Goal: Task Accomplishment & Management: Use online tool/utility

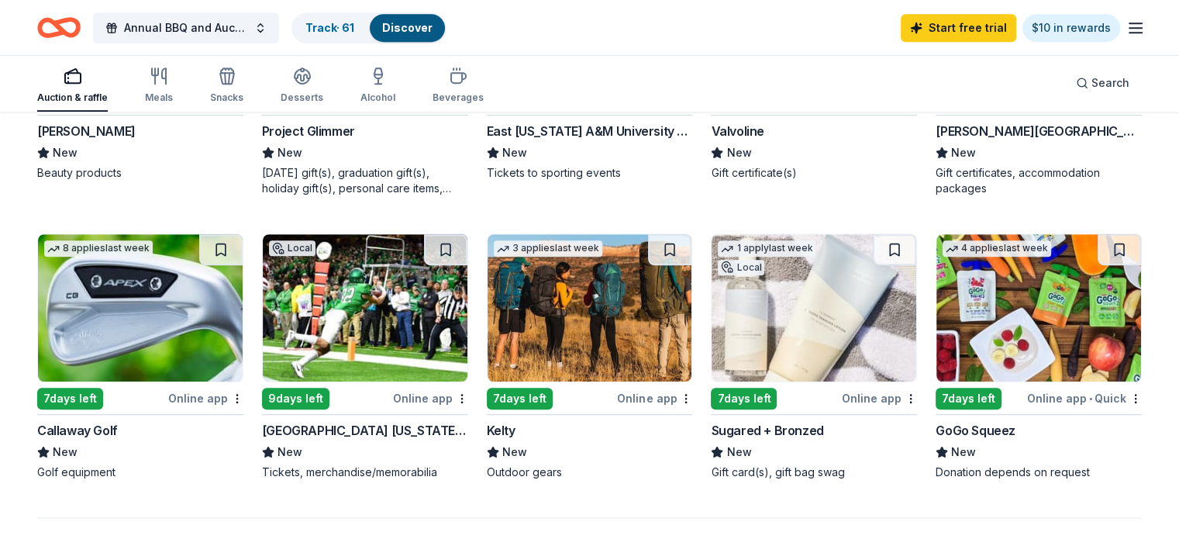
scroll to position [927, 0]
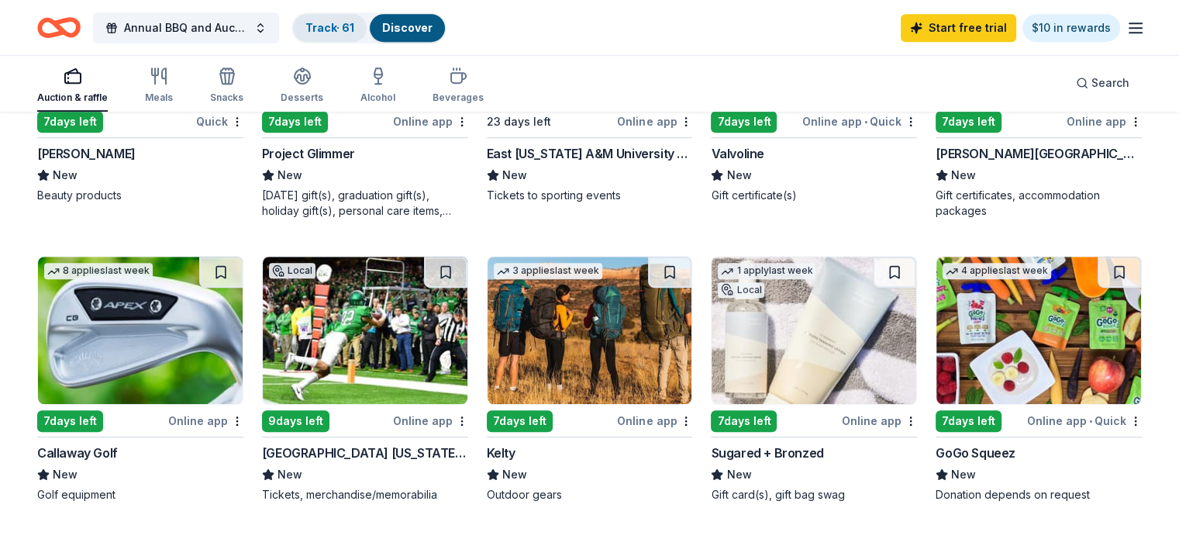
click at [337, 33] on link "Track · 61" at bounding box center [329, 27] width 49 height 13
click at [349, 29] on link "Track · 61" at bounding box center [329, 27] width 49 height 13
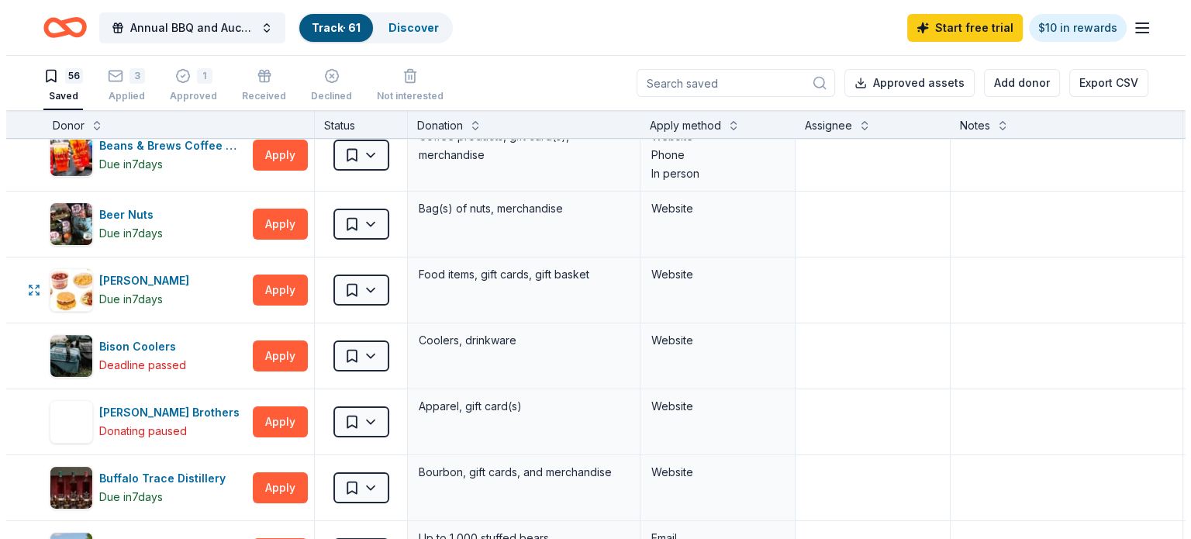
scroll to position [310, 0]
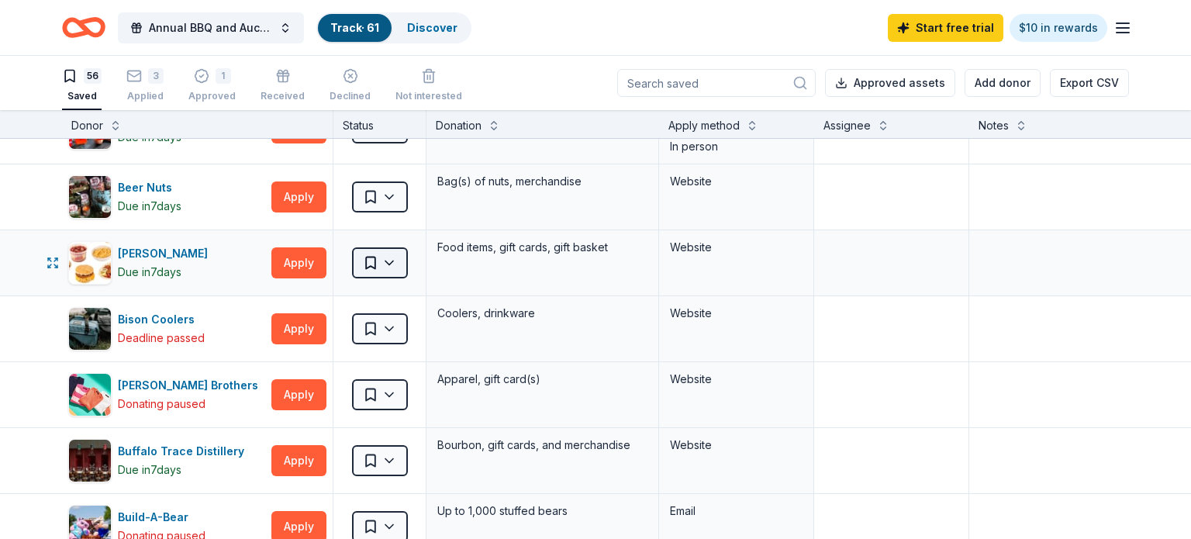
click at [386, 263] on html "Annual BBQ and Auction Track · 61 Discover Start free trial $10 in rewards 56 S…" at bounding box center [595, 269] width 1191 height 539
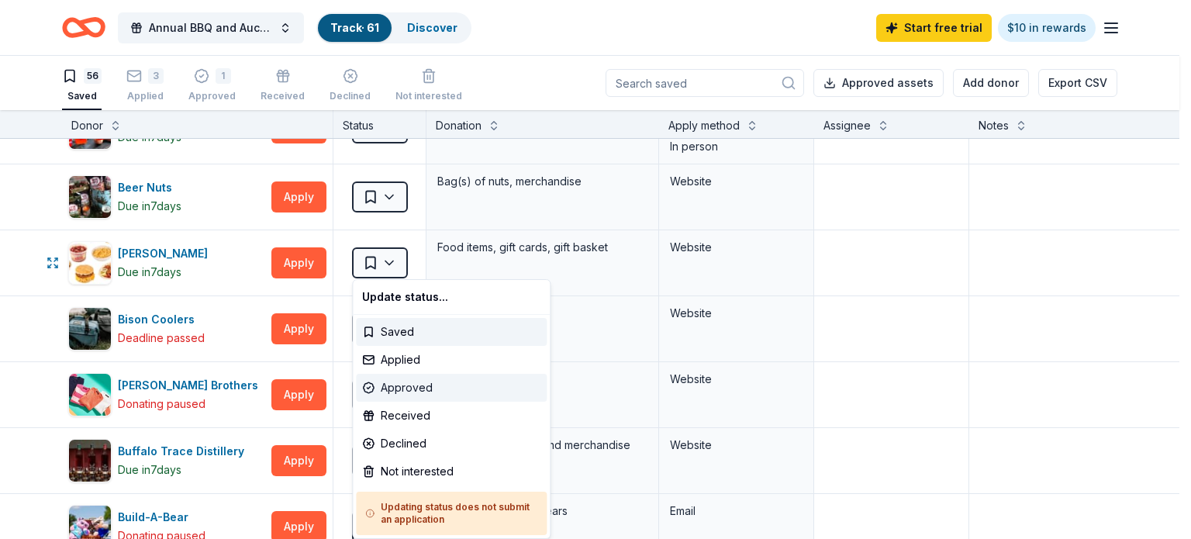
click at [399, 390] on div "Approved" at bounding box center [451, 388] width 191 height 28
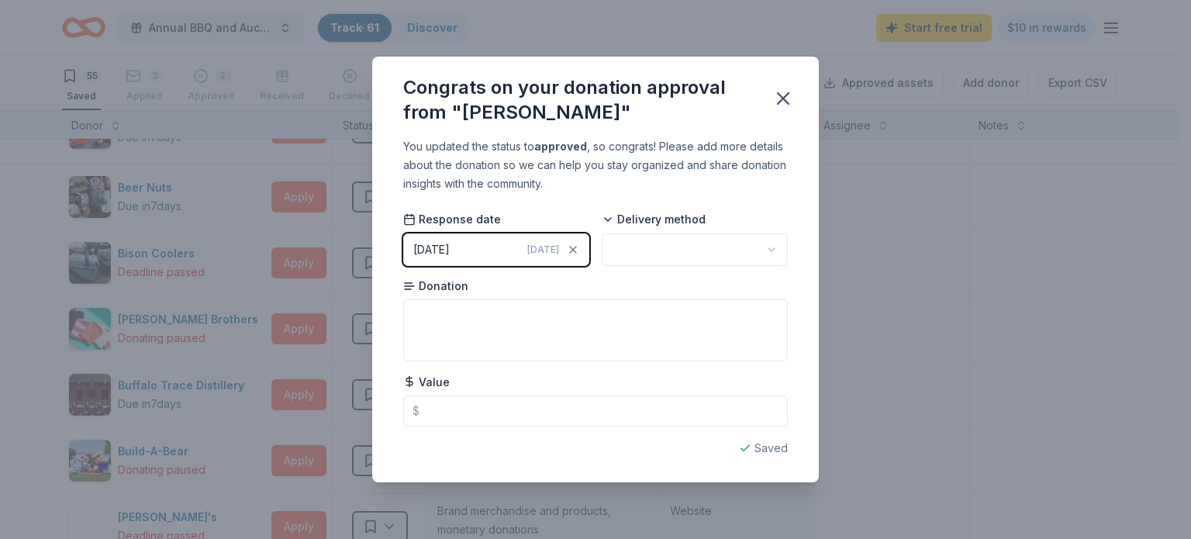
click at [682, 249] on html "Annual BBQ and Auction Track · 61 Discover Start free trial $10 in rewards 55 S…" at bounding box center [595, 269] width 1191 height 539
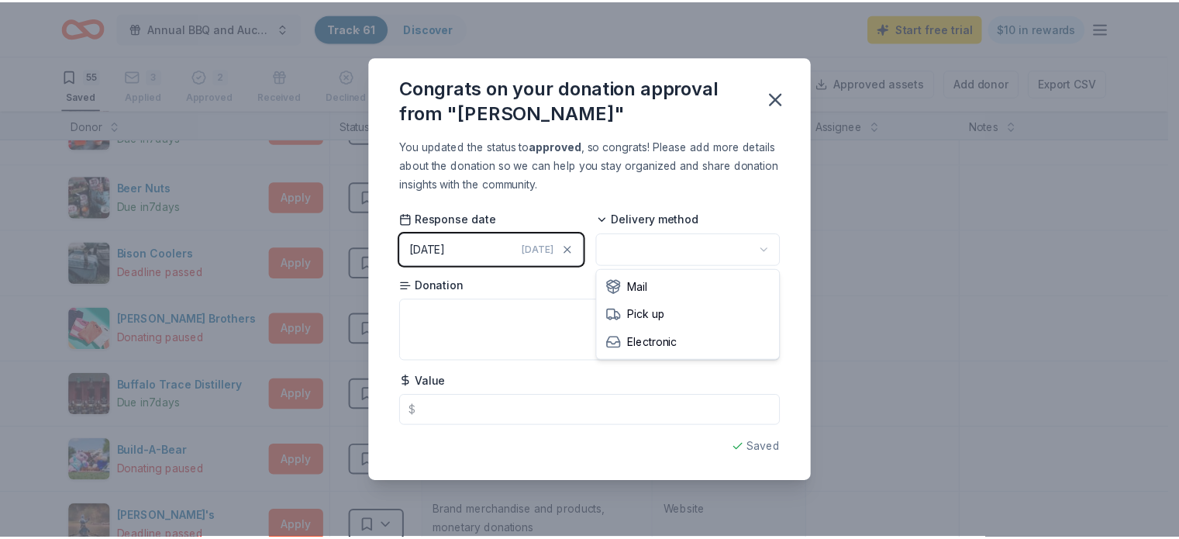
scroll to position [0, 0]
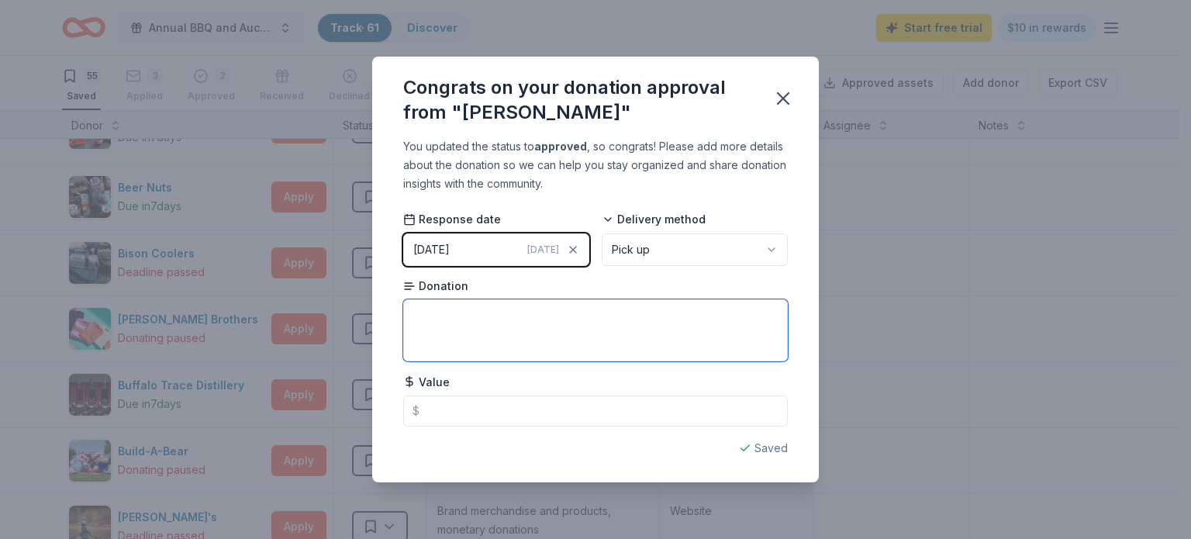
click at [477, 314] on textarea at bounding box center [595, 330] width 385 height 62
type textarea "Gift Cards"
click at [788, 102] on icon "button" at bounding box center [783, 99] width 22 height 22
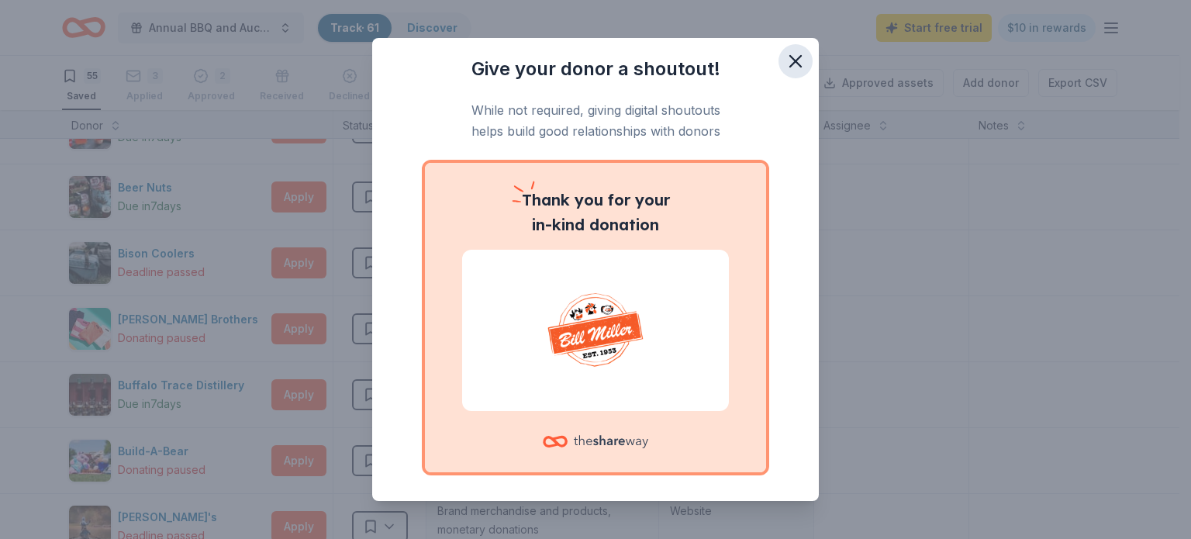
click at [792, 61] on icon "button" at bounding box center [796, 61] width 22 height 22
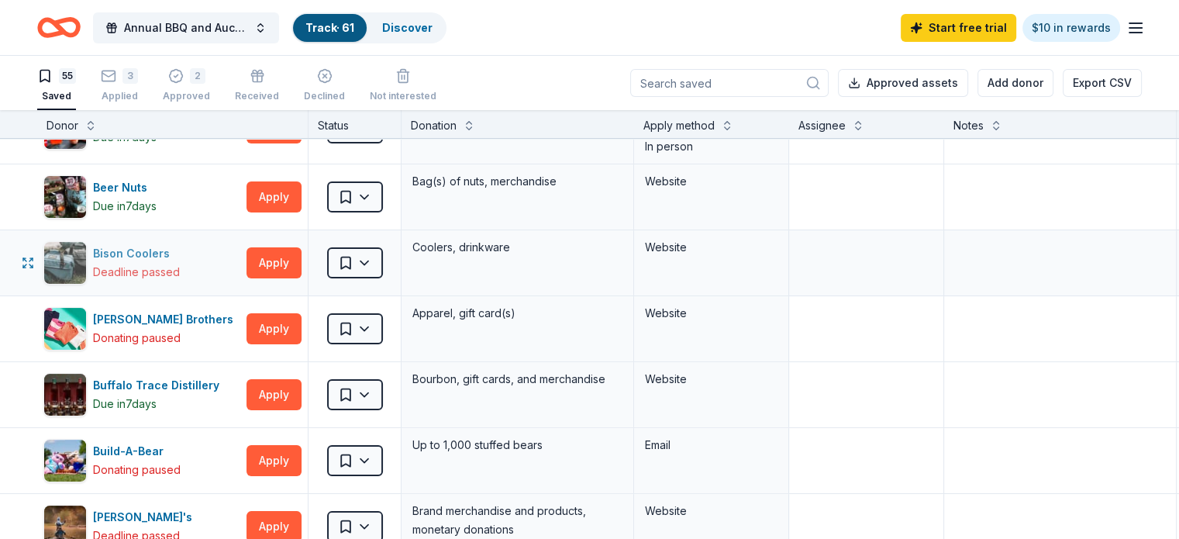
click at [140, 254] on div "Bison Coolers" at bounding box center [136, 253] width 87 height 19
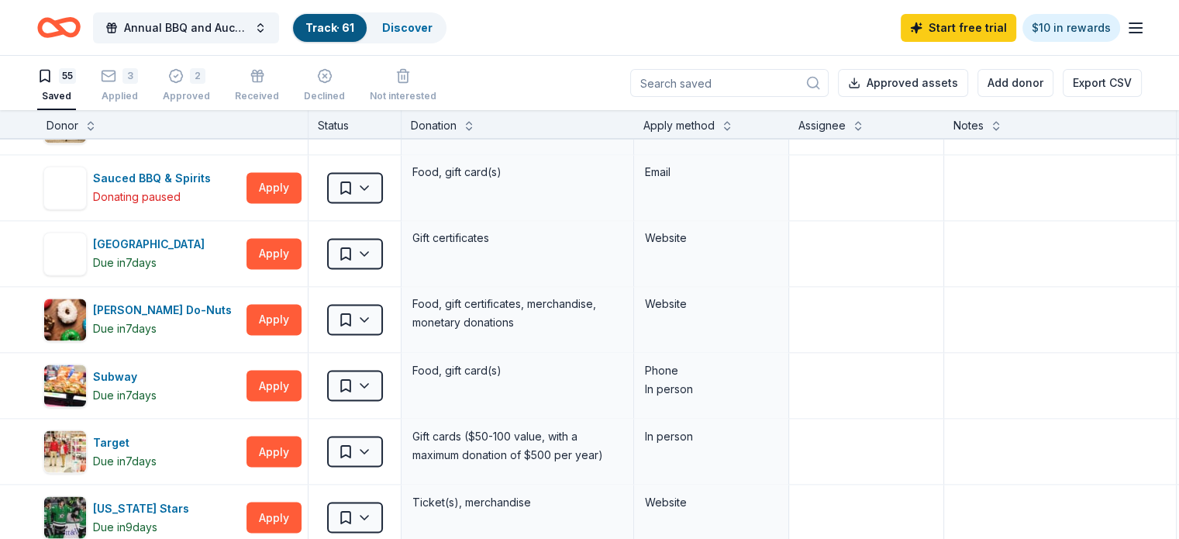
scroll to position [2714, 0]
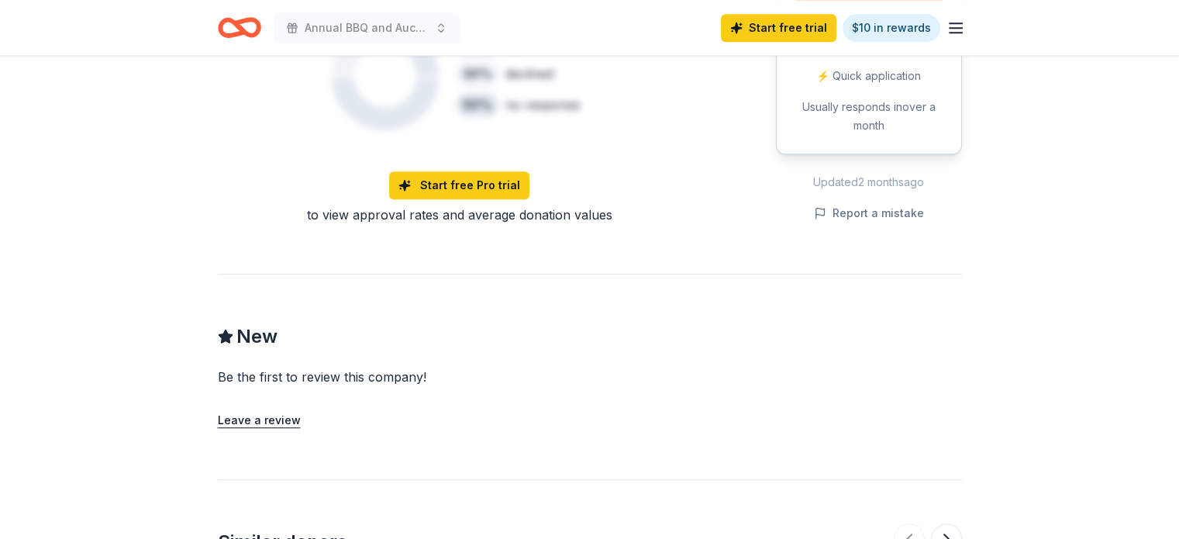
scroll to position [620, 0]
